Goal: Information Seeking & Learning: Learn about a topic

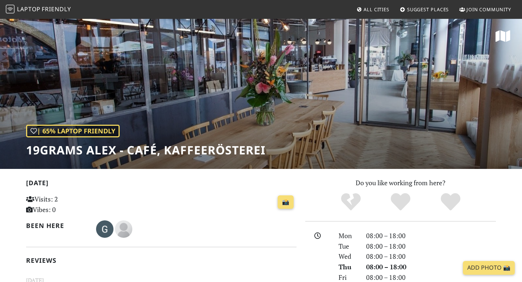
click at [268, 136] on div "| 65% Laptop Friendly 19grams Alex - Café, Kaffeerösterei" at bounding box center [261, 93] width 522 height 151
click at [288, 33] on icon at bounding box center [502, 36] width 15 height 13
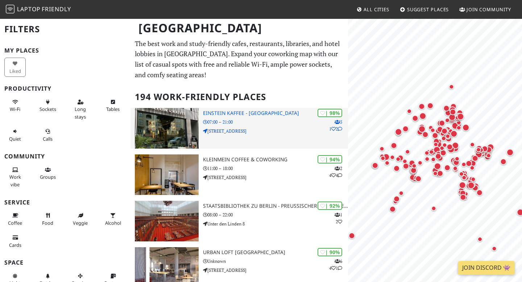
scroll to position [2, 0]
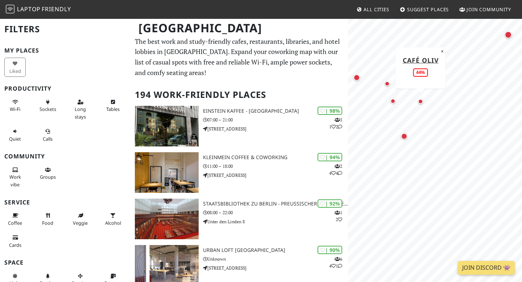
click at [422, 99] on div "Map marker" at bounding box center [420, 101] width 9 height 9
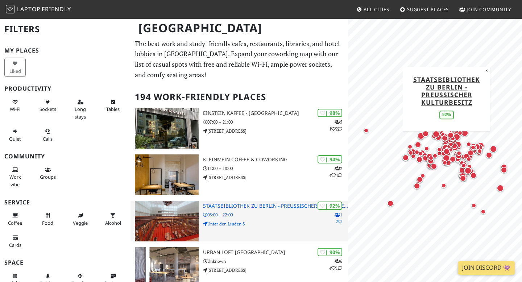
click at [272, 215] on p "08:00 – 22:00" at bounding box center [275, 214] width 145 height 7
click at [259, 202] on div "| 92% 1 2 Staatsbibliothek zu Berlin - Preußischer Kulturbesitz 08:00 – 22:00 U…" at bounding box center [275, 221] width 145 height 41
click at [250, 211] on div "| 92% 1 2 Staatsbibliothek zu Berlin - Preußischer Kulturbesitz 08:00 – 22:00 U…" at bounding box center [275, 221] width 145 height 41
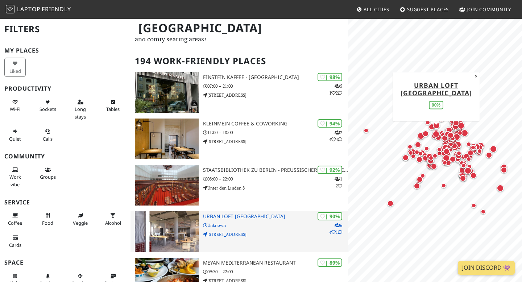
scroll to position [50, 0]
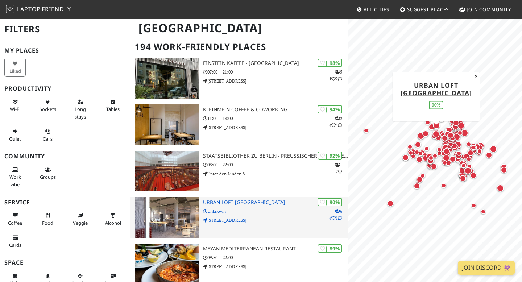
click at [229, 202] on h3 "URBAN LOFT Berlin" at bounding box center [275, 202] width 145 height 6
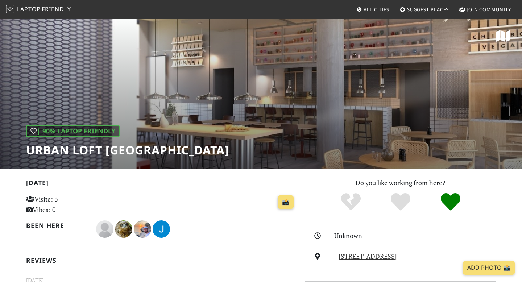
click at [503, 41] on icon at bounding box center [502, 36] width 15 height 13
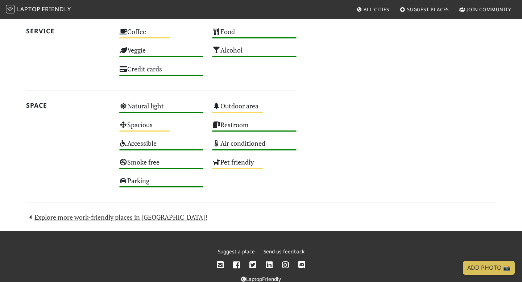
scroll to position [468, 0]
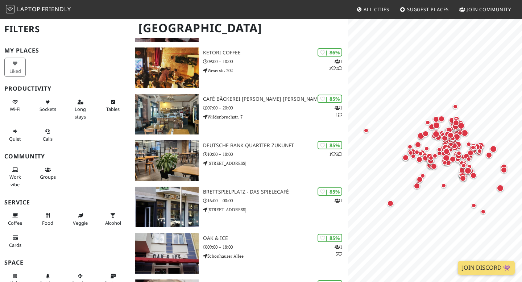
scroll to position [705, 0]
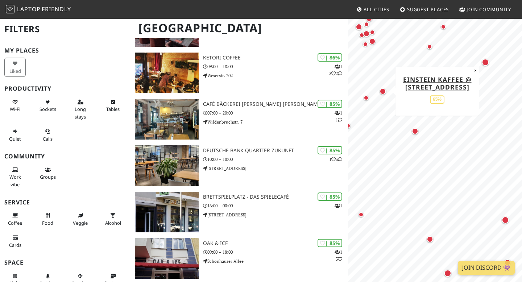
click at [384, 92] on div "Map marker" at bounding box center [382, 91] width 7 height 7
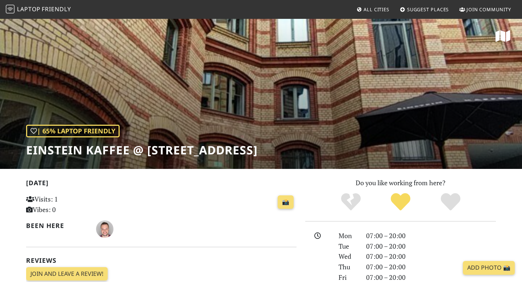
click at [291, 98] on div "| 65% Laptop Friendly Einstein Kaffee @ [STREET_ADDRESS]" at bounding box center [261, 93] width 522 height 151
